Goal: Task Accomplishment & Management: Manage account settings

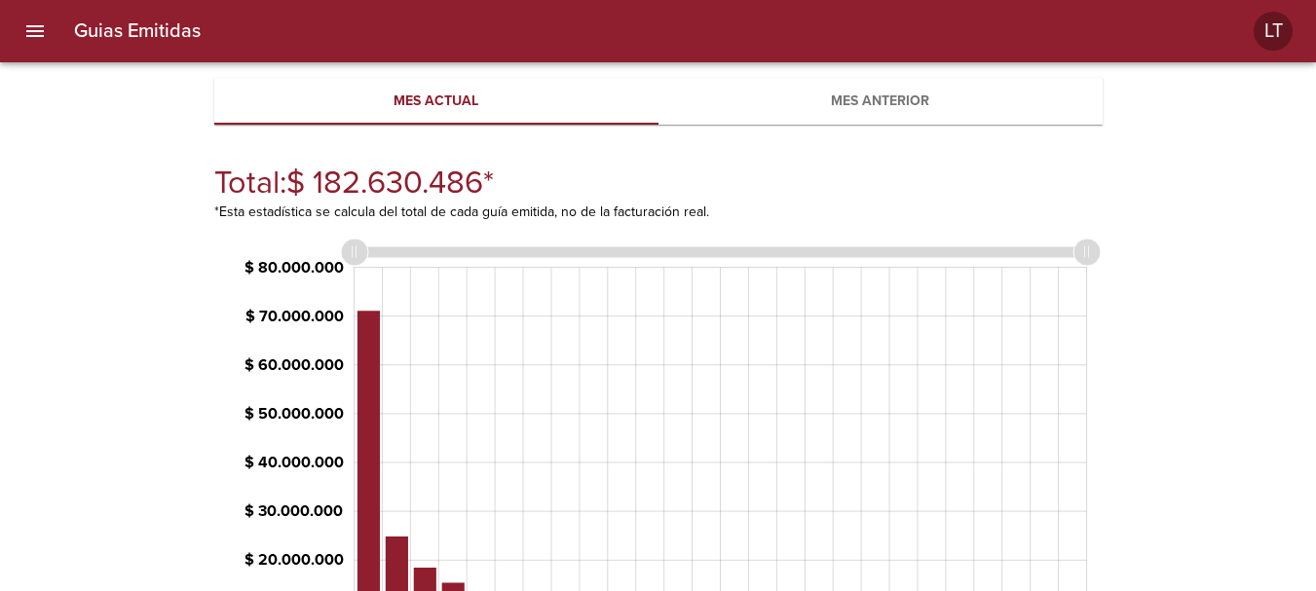
scroll to position [633, 888]
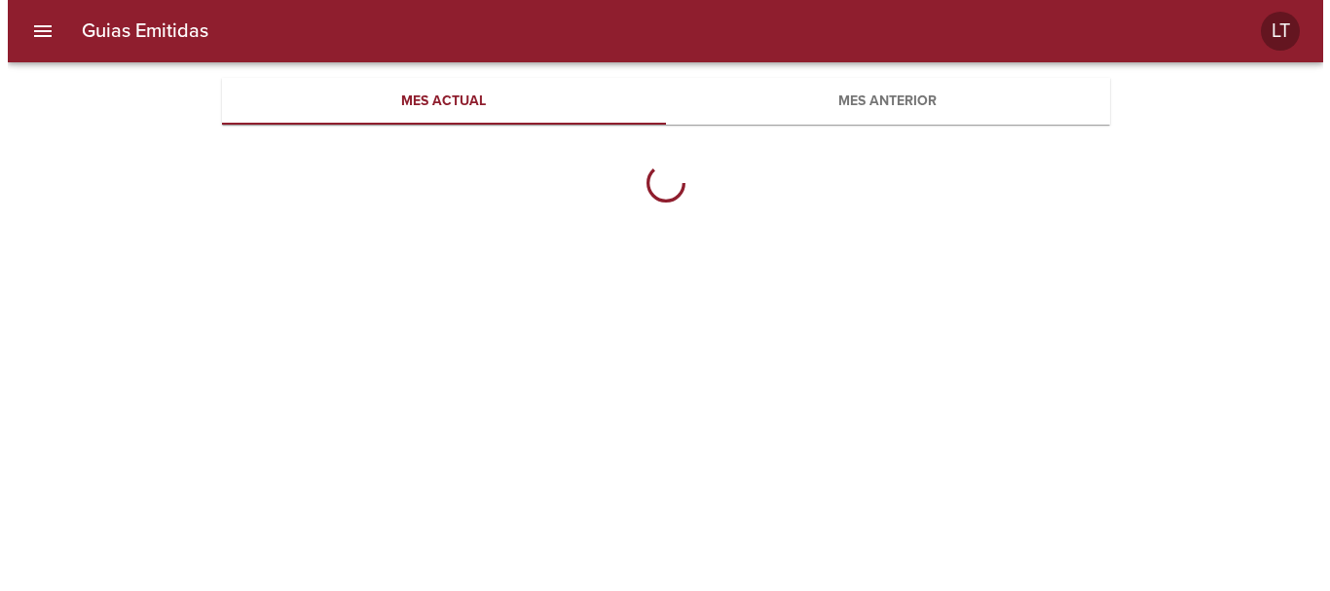
scroll to position [633, 888]
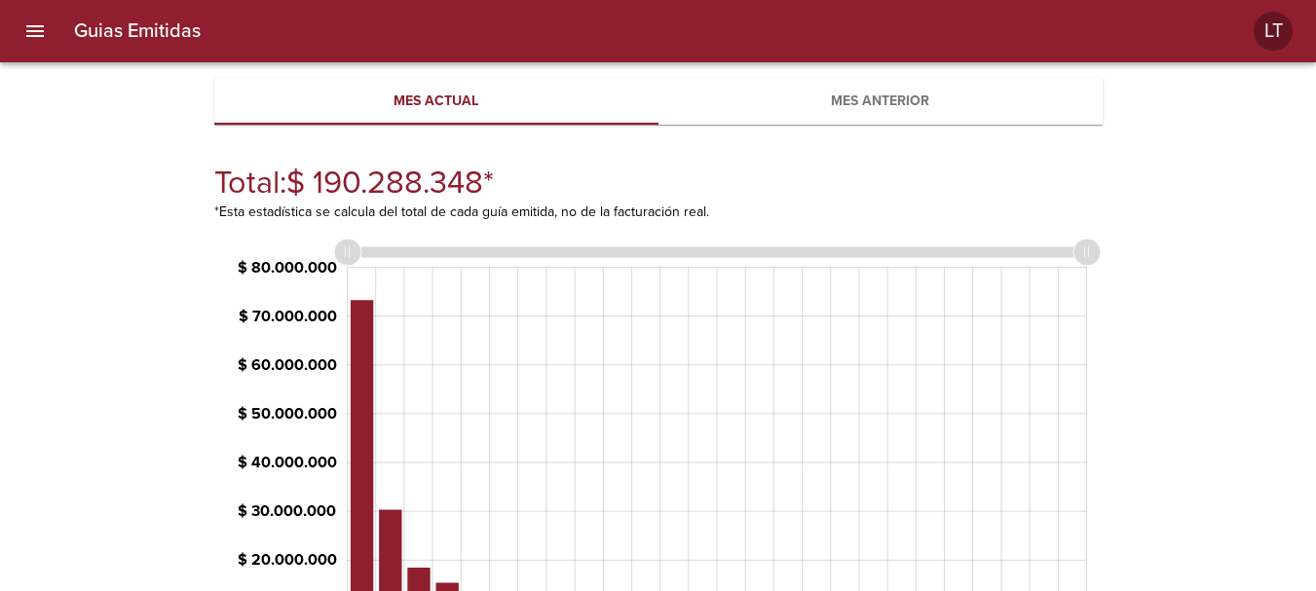
click at [41, 40] on icon "menu" at bounding box center [34, 30] width 23 height 23
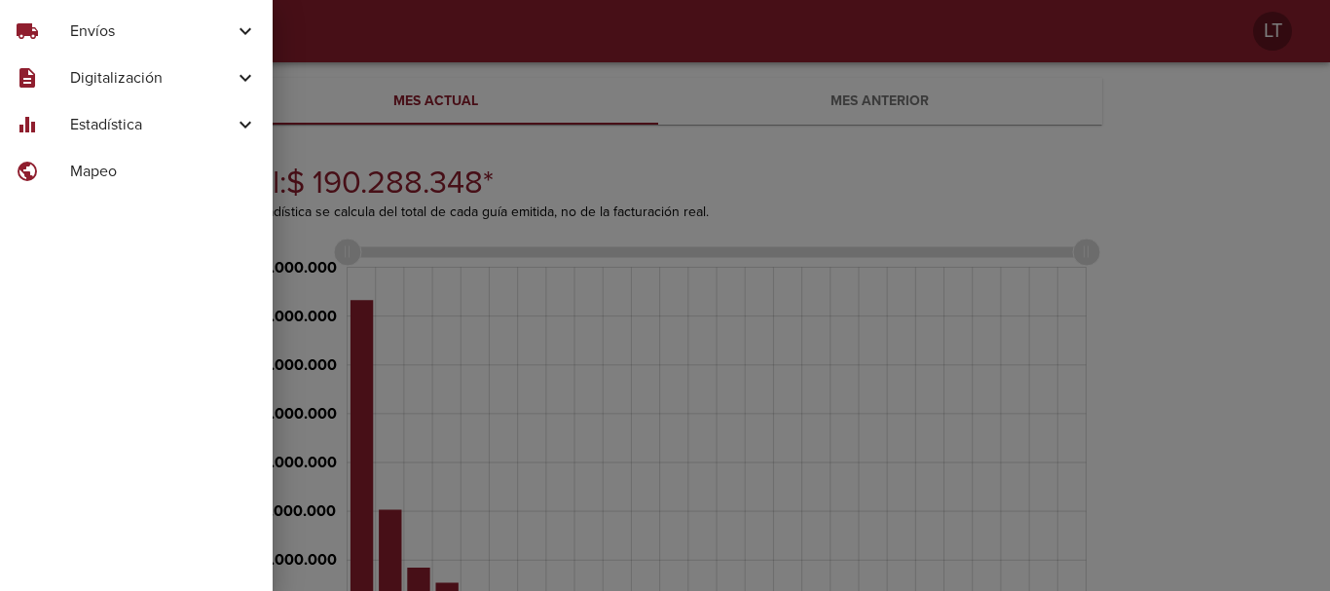
click at [111, 33] on span "Envíos" at bounding box center [152, 30] width 164 height 23
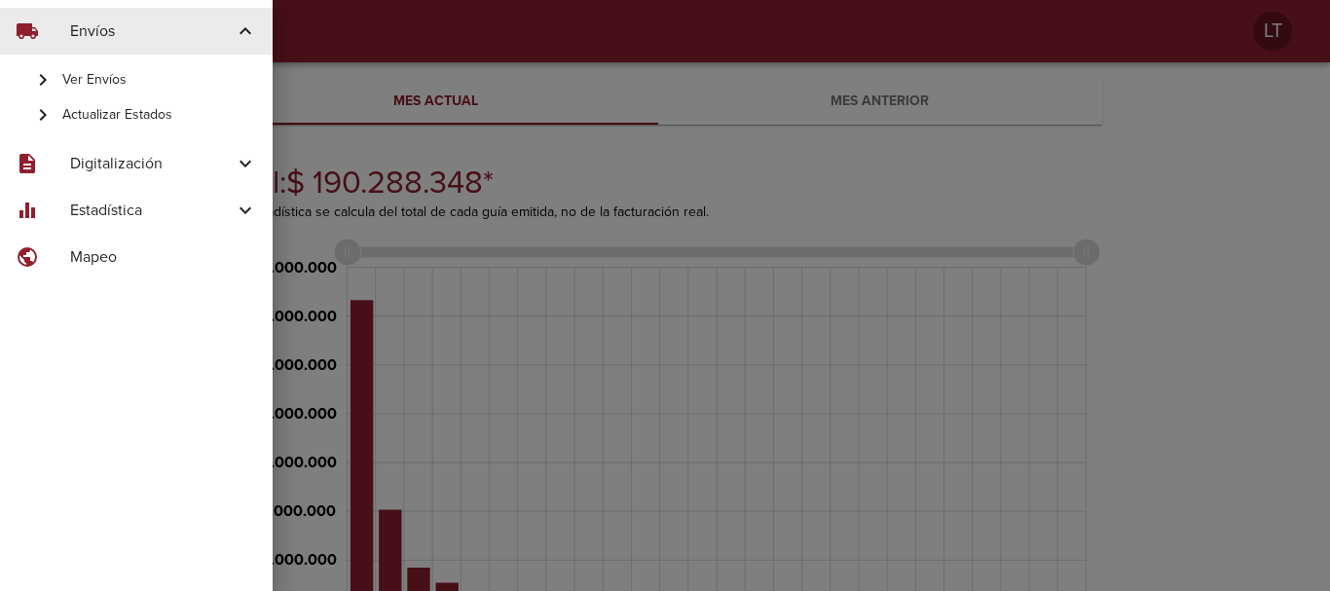
click at [111, 69] on div "Ver Envíos" at bounding box center [136, 79] width 273 height 35
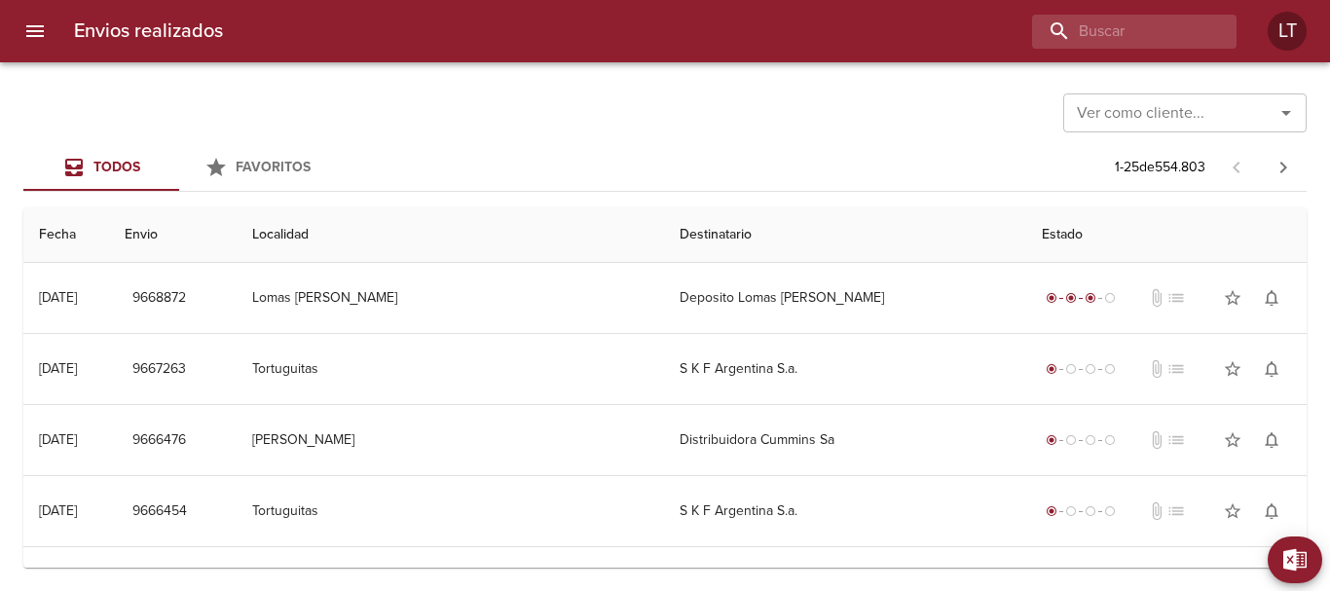
click at [676, 174] on div "Todos Favoritos 1 - 25 de 554.803" at bounding box center [665, 167] width 1284 height 47
click at [686, 235] on th "Destinatario" at bounding box center [845, 235] width 362 height 56
click at [1027, 241] on th "Estado" at bounding box center [1167, 235] width 281 height 56
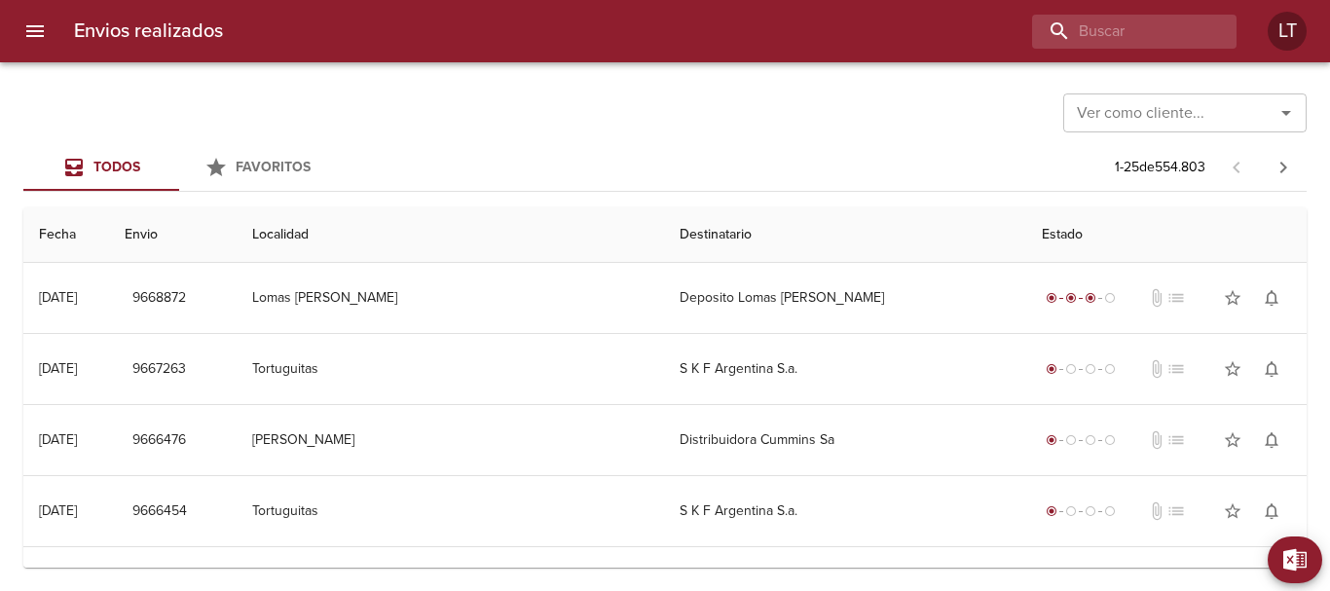
click at [385, 234] on th "Localidad" at bounding box center [451, 235] width 428 height 56
click at [198, 223] on th "Envio" at bounding box center [172, 235] width 127 height 56
click at [26, 236] on th "Fecha" at bounding box center [66, 235] width 86 height 56
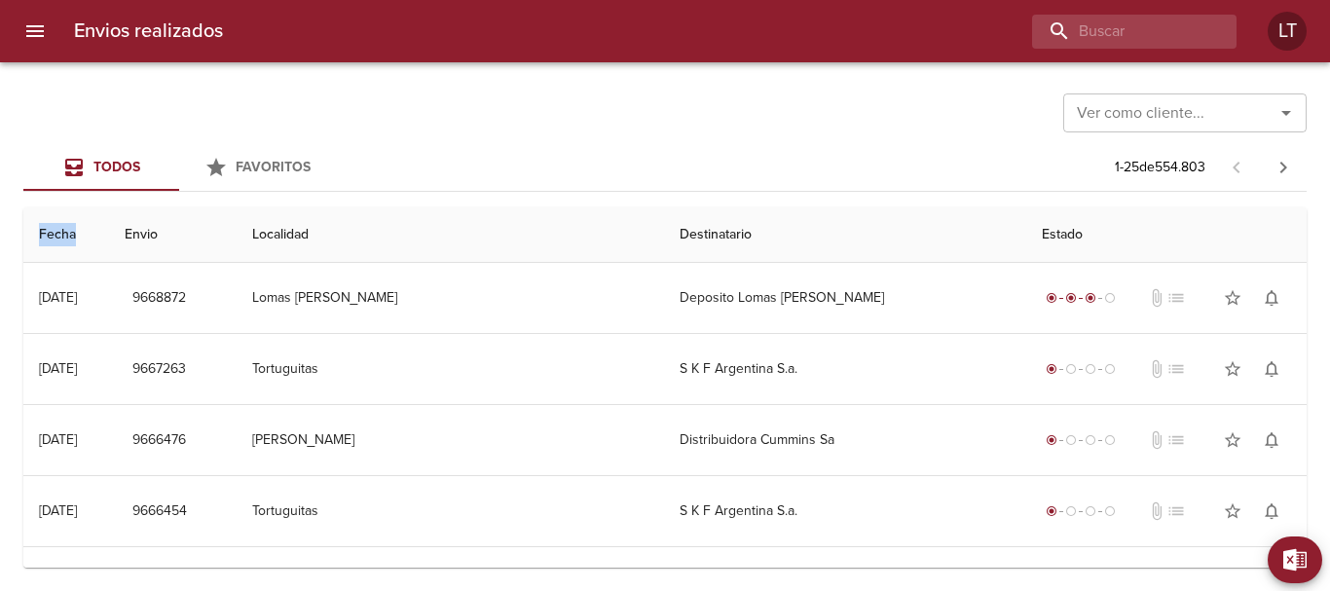
click at [26, 236] on th "Fecha" at bounding box center [66, 235] width 86 height 56
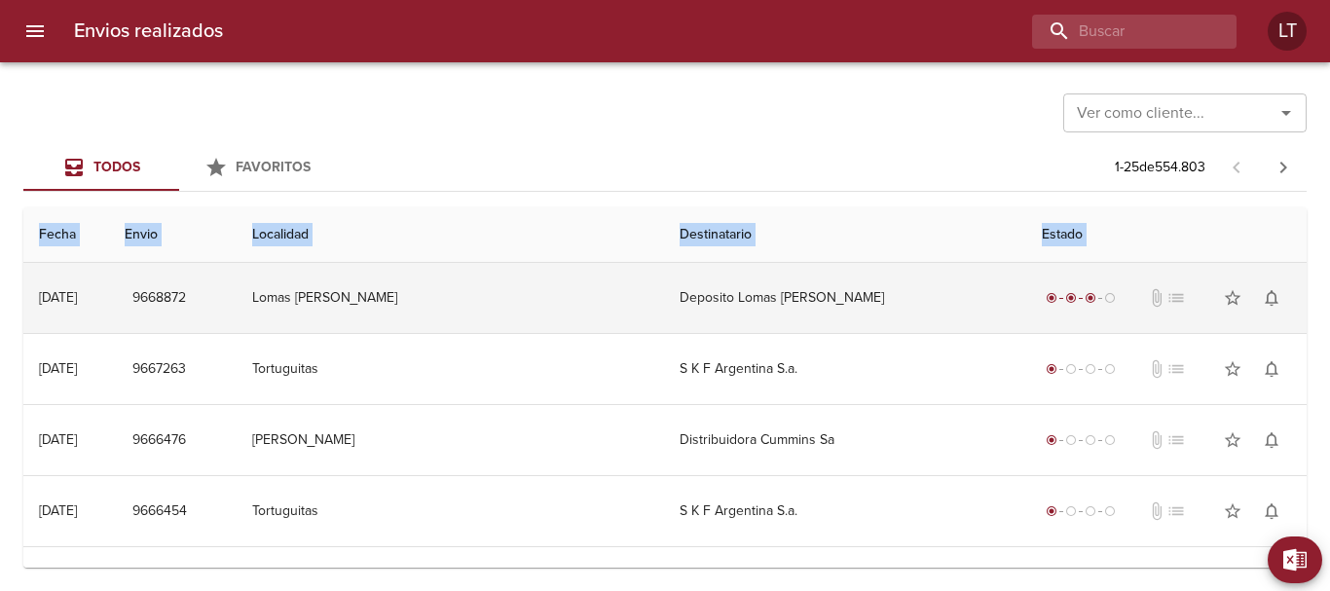
drag, startPoint x: 41, startPoint y: 234, endPoint x: 1134, endPoint y: 263, distance: 1093.2
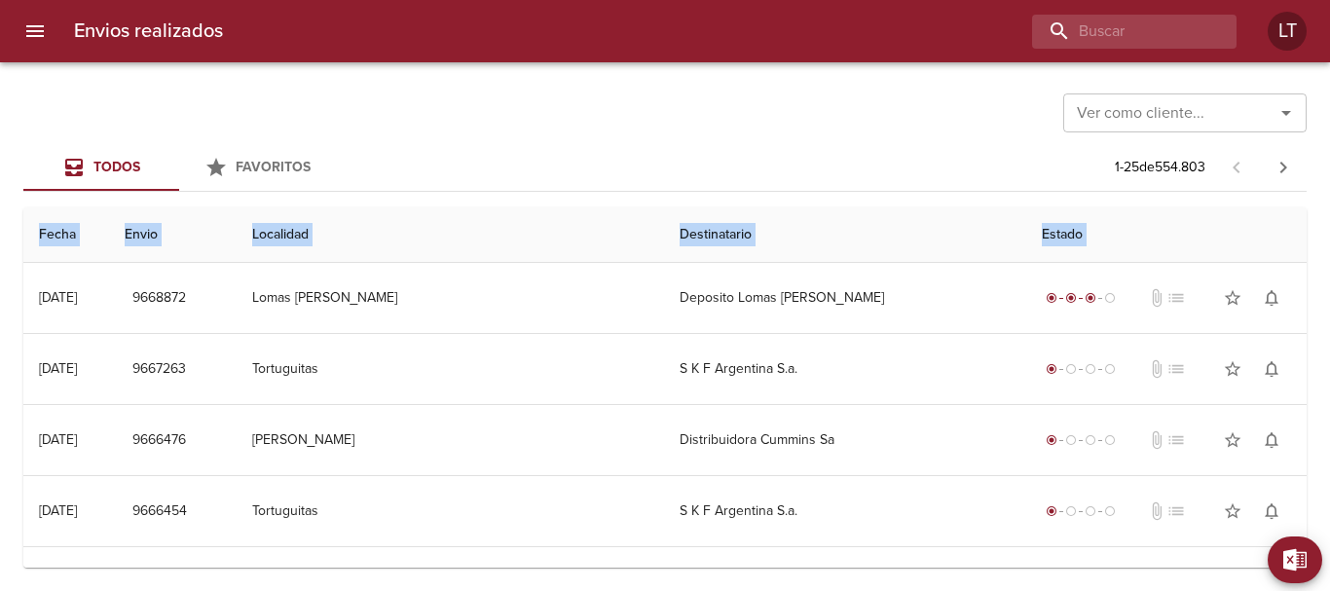
click at [1120, 243] on th "Estado" at bounding box center [1167, 235] width 281 height 56
